Goal: Task Accomplishment & Management: Complete application form

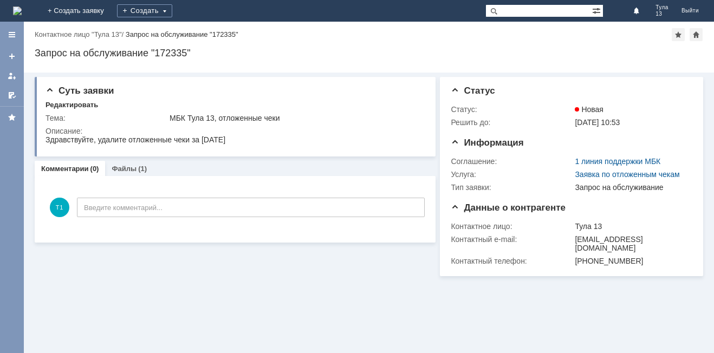
click at [22, 9] on img at bounding box center [17, 11] width 9 height 9
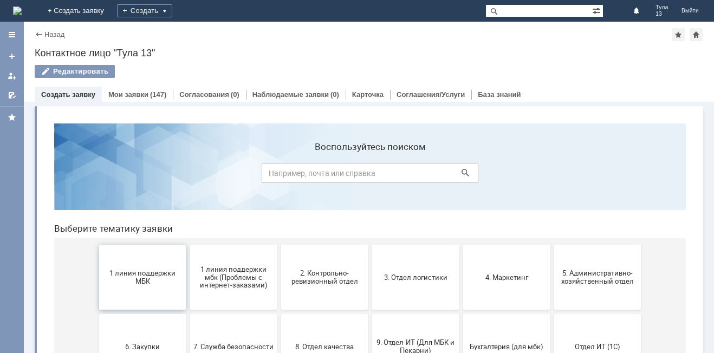
click at [118, 287] on button "1 линия поддержки МБК" at bounding box center [142, 277] width 87 height 65
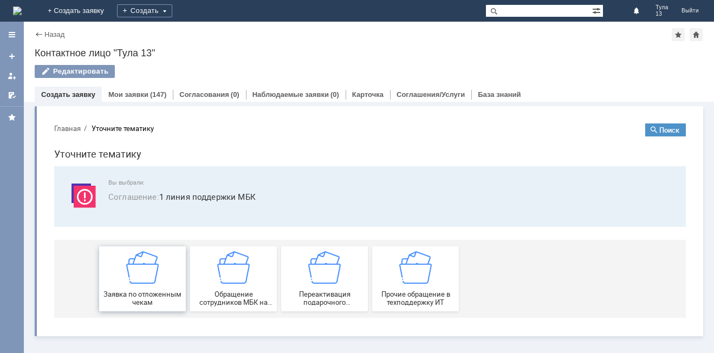
click at [126, 276] on div "Заявка по отложенным чекам" at bounding box center [142, 278] width 80 height 55
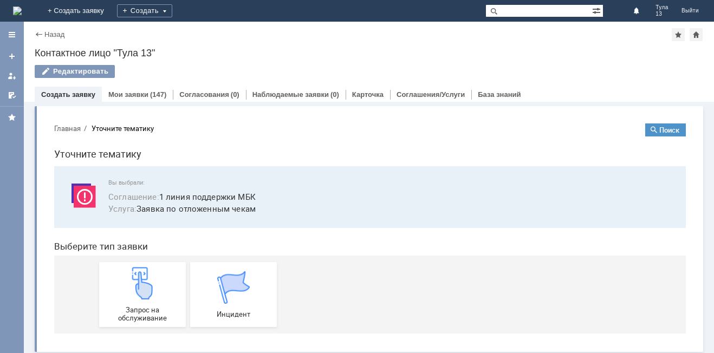
click at [126, 276] on img at bounding box center [142, 283] width 33 height 33
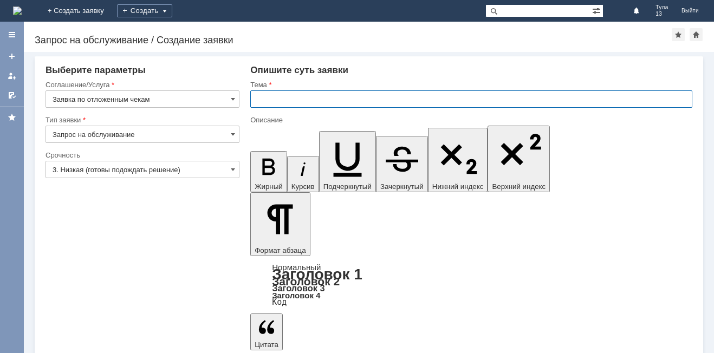
click at [267, 96] on input "text" at bounding box center [471, 98] width 442 height 17
type input "МБК Тула 13, отложенные чеки"
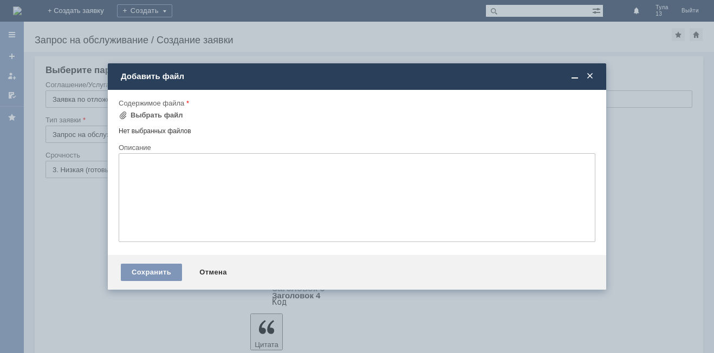
click at [130, 131] on div "Нет выбранных файлов" at bounding box center [357, 129] width 477 height 12
click at [135, 118] on div "Выбрать файл" at bounding box center [157, 115] width 53 height 9
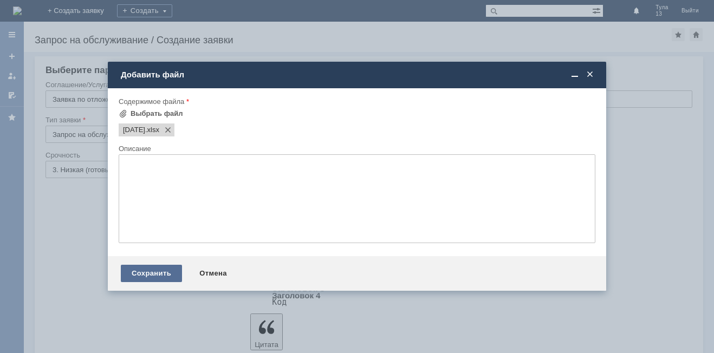
click at [145, 273] on div "Сохранить" at bounding box center [151, 273] width 61 height 17
